Goal: Communication & Community: Answer question/provide support

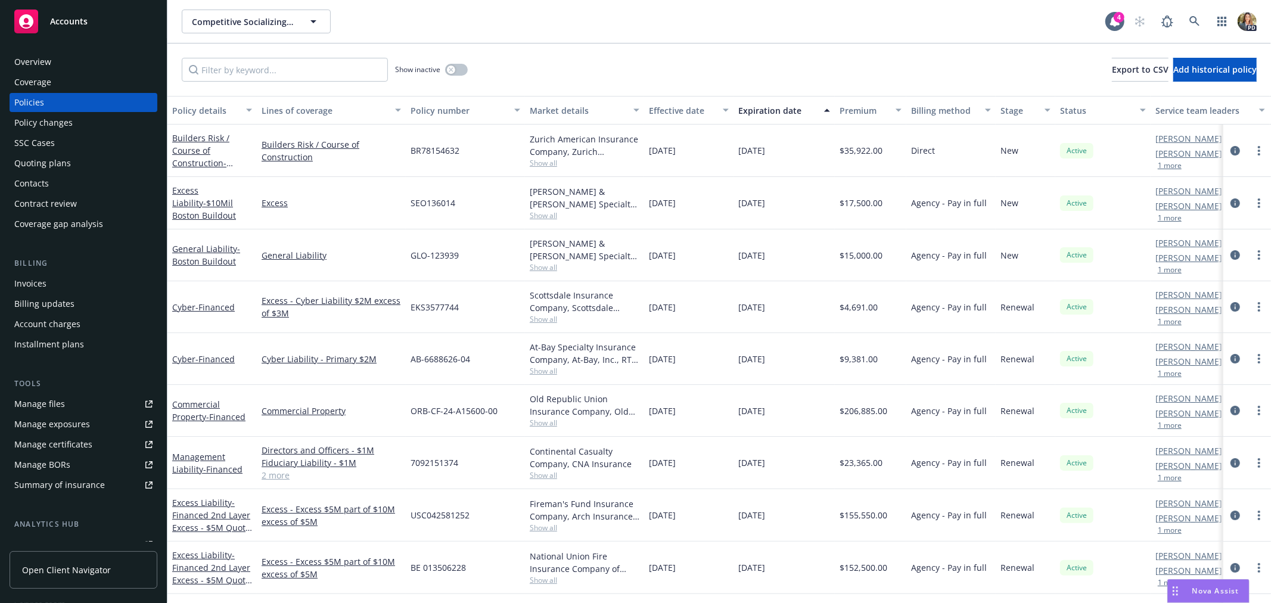
click at [1218, 595] on span "Nova Assist" at bounding box center [1215, 591] width 47 height 10
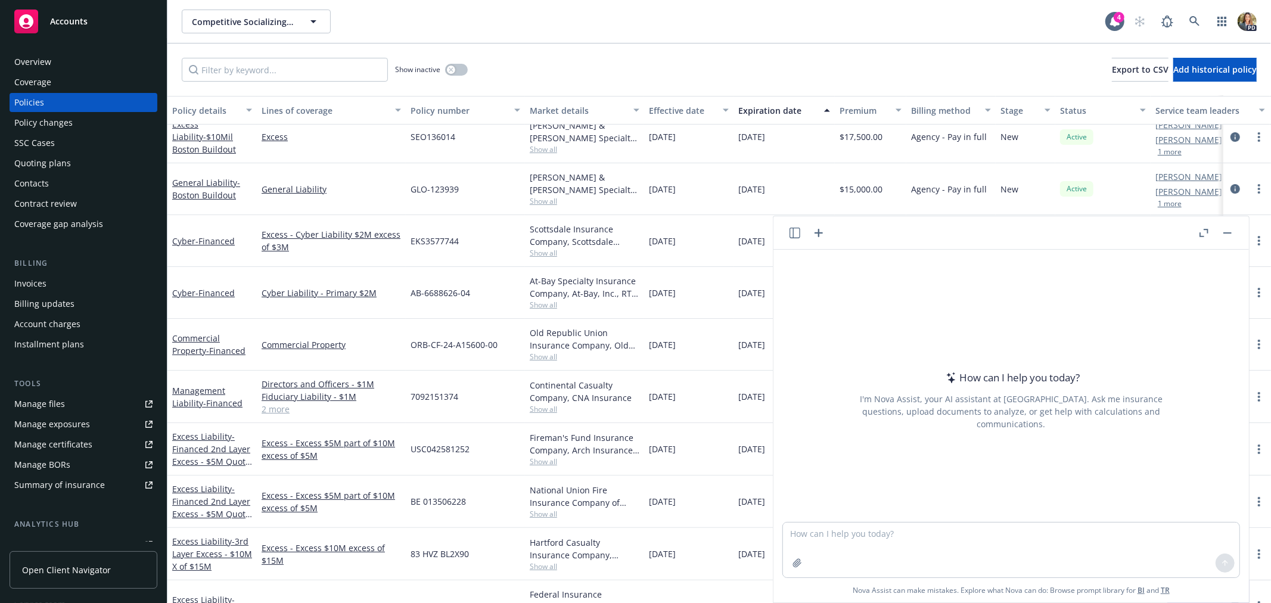
click at [797, 228] on icon "button" at bounding box center [795, 233] width 11 height 11
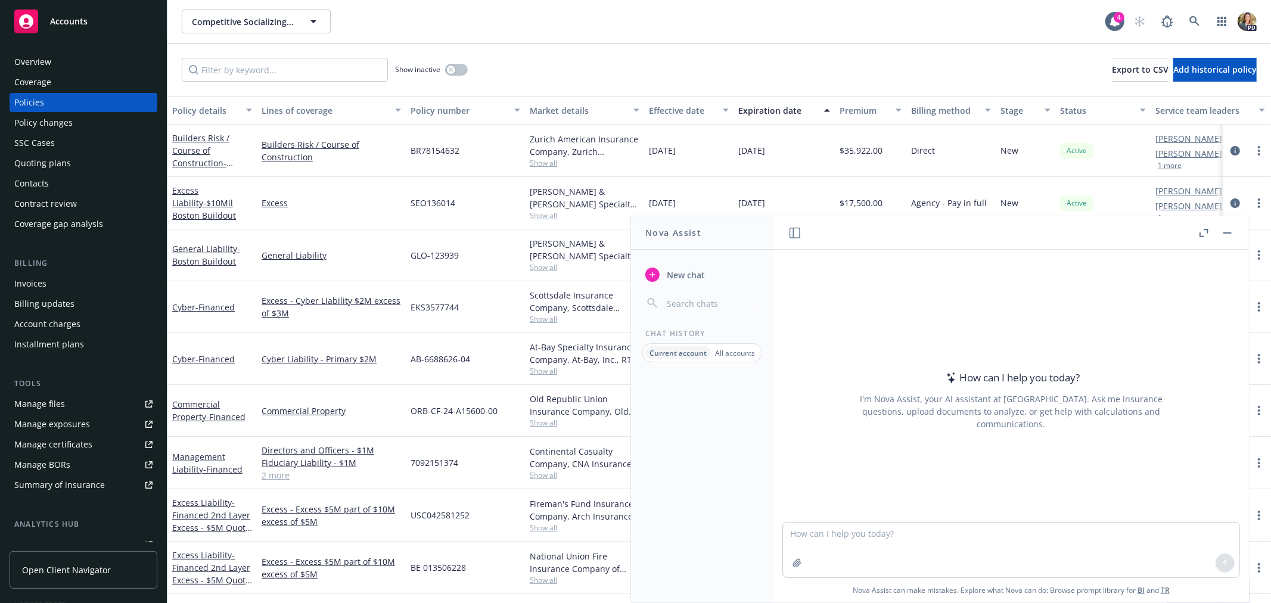
click at [729, 353] on p "All accounts" at bounding box center [735, 353] width 40 height 10
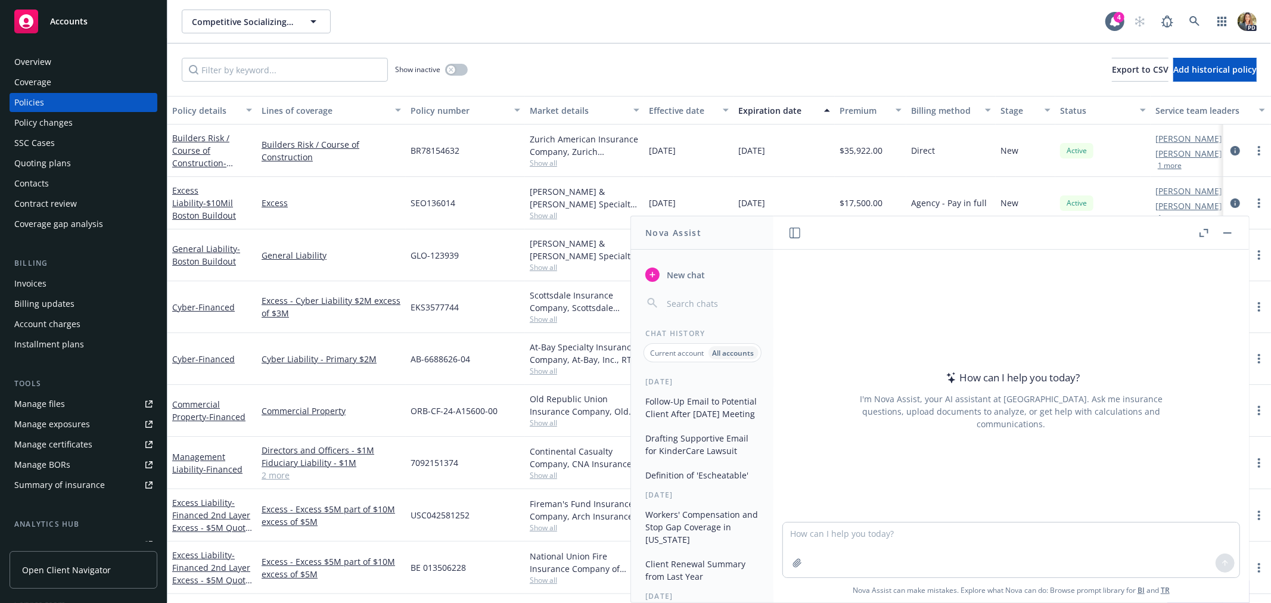
click at [1229, 232] on icon "button" at bounding box center [1227, 232] width 8 height 1
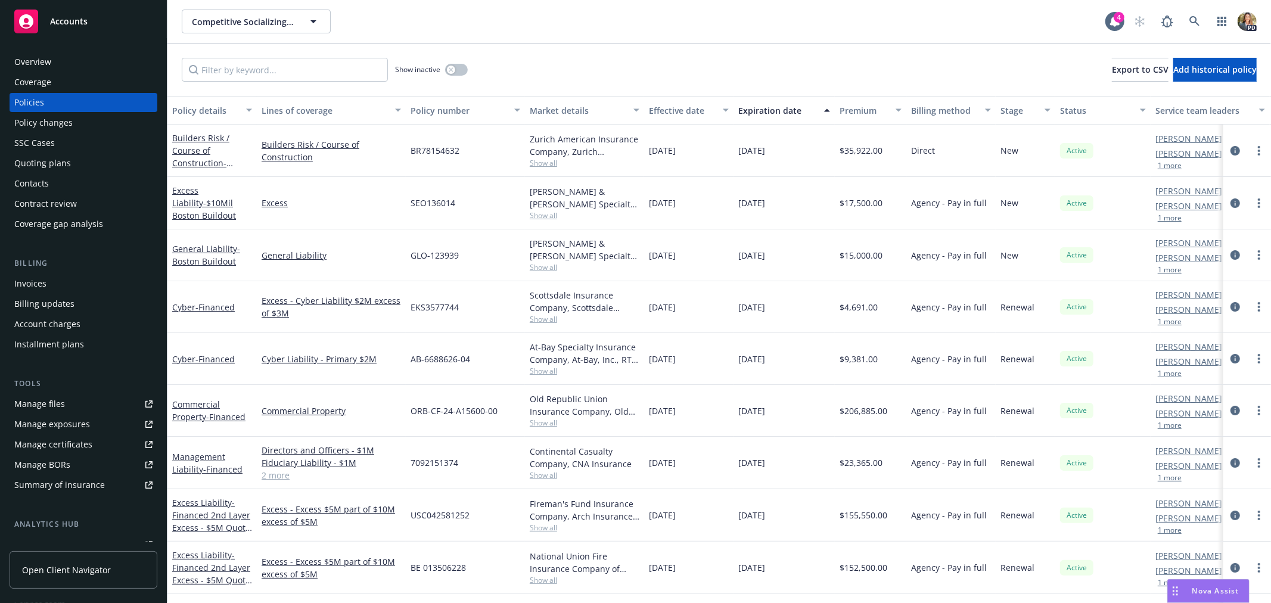
click at [1206, 592] on span "Nova Assist" at bounding box center [1215, 591] width 47 height 10
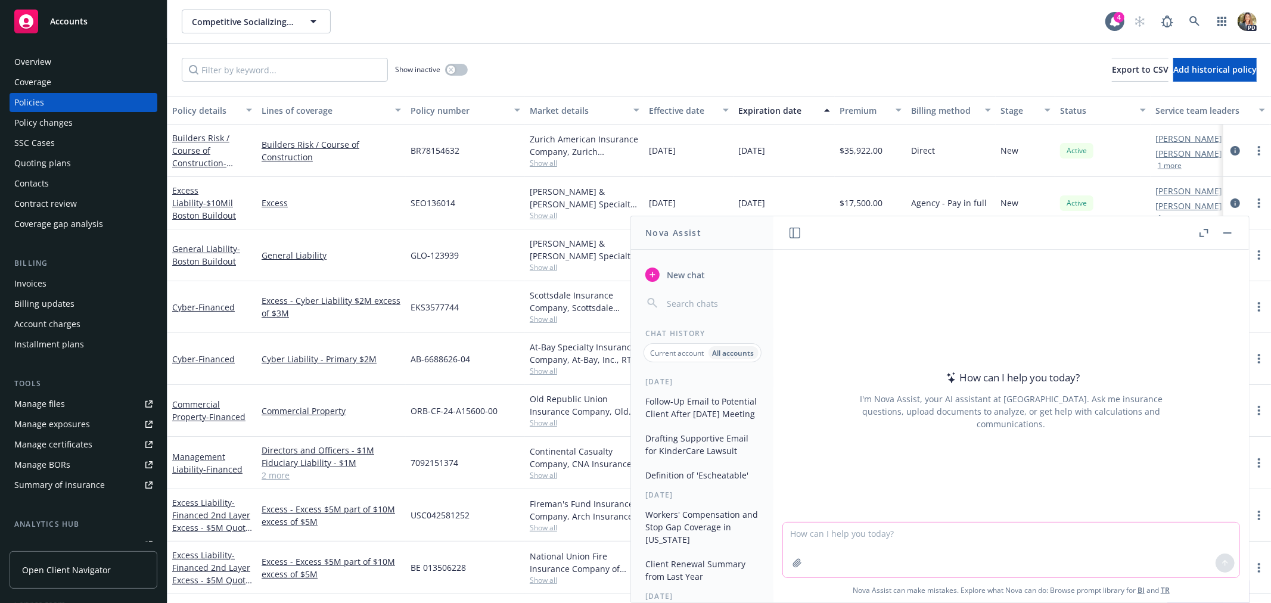
click at [856, 541] on textarea at bounding box center [1011, 550] width 456 height 55
paste textarea "Considering the deferral of the additional referral commission we expect will b…"
type textarea "What's a better way to phrase this?: Considering the deferral of the additional…"
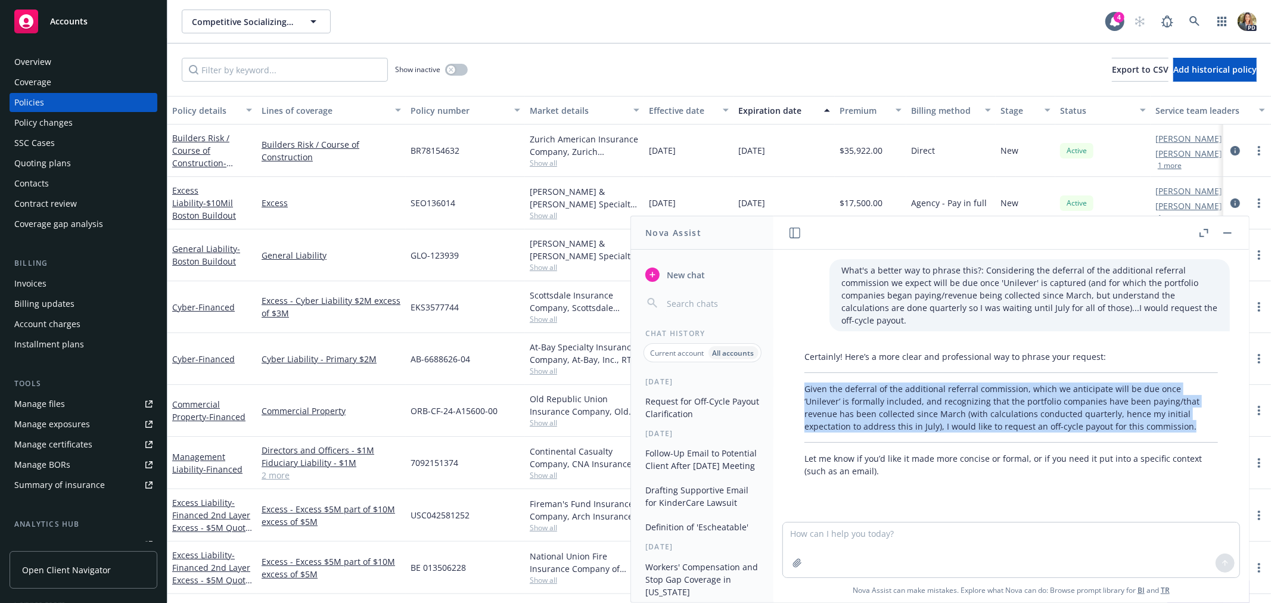
drag, startPoint x: 1101, startPoint y: 424, endPoint x: 802, endPoint y: 390, distance: 301.1
click at [802, 390] on div "Certainly! Here’s a more clear and professional way to phrase your request: Giv…" at bounding box center [1011, 414] width 437 height 136
copy p "Given the deferral of the additional referral commission, which we anticipate w…"
